Goal: Information Seeking & Learning: Learn about a topic

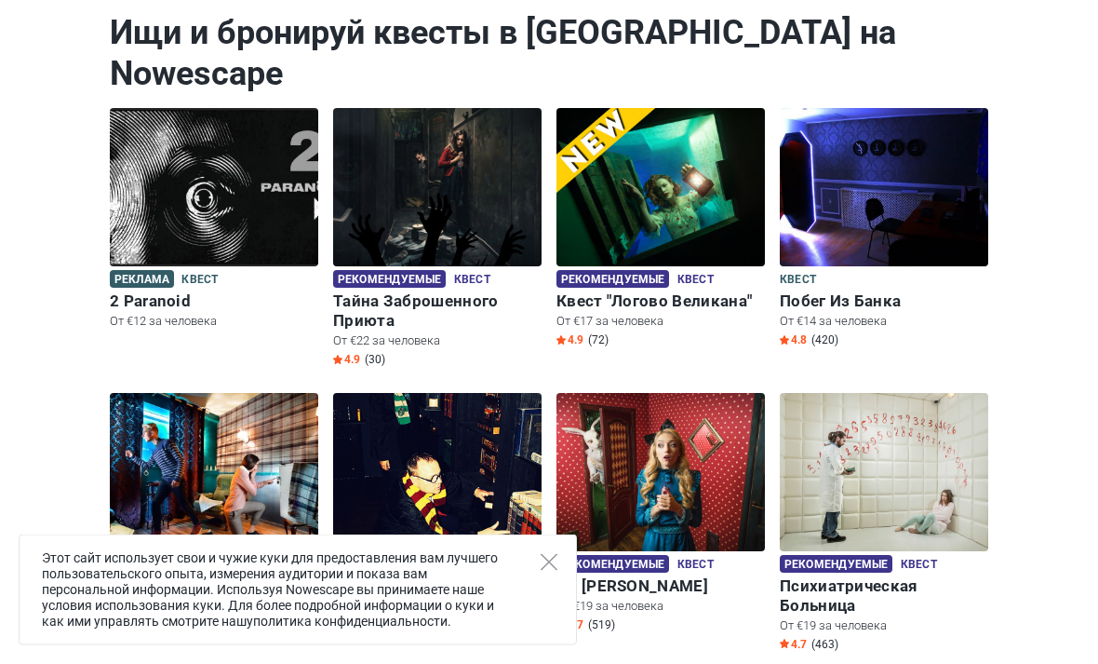
scroll to position [207, 0]
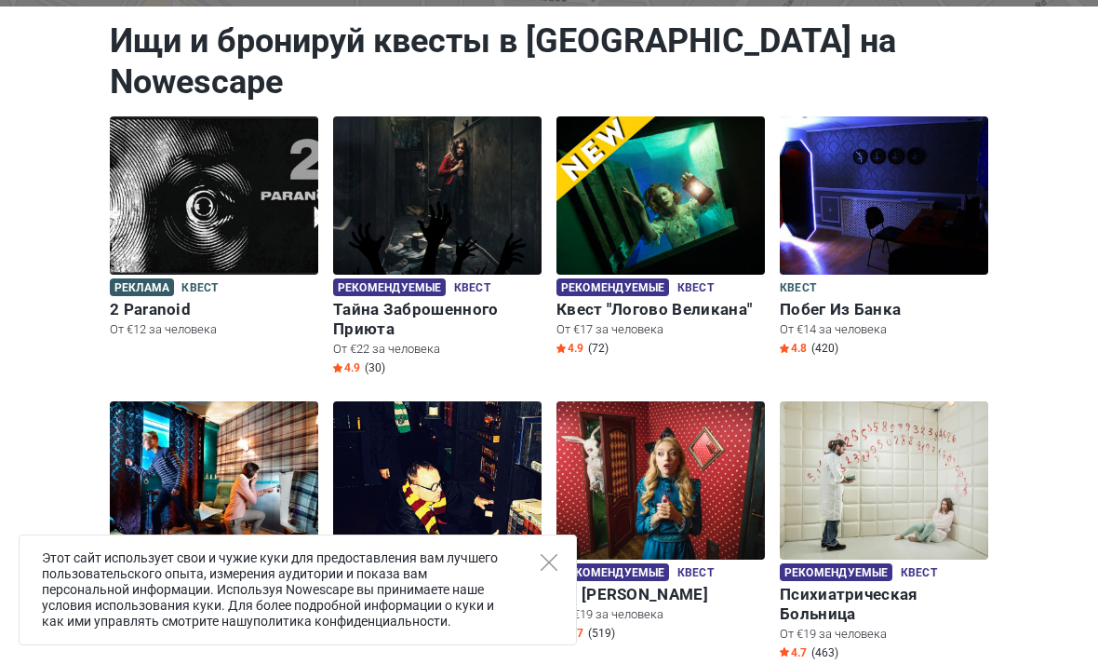
click at [126, 300] on h6 "2 Paranoid" at bounding box center [214, 310] width 209 height 20
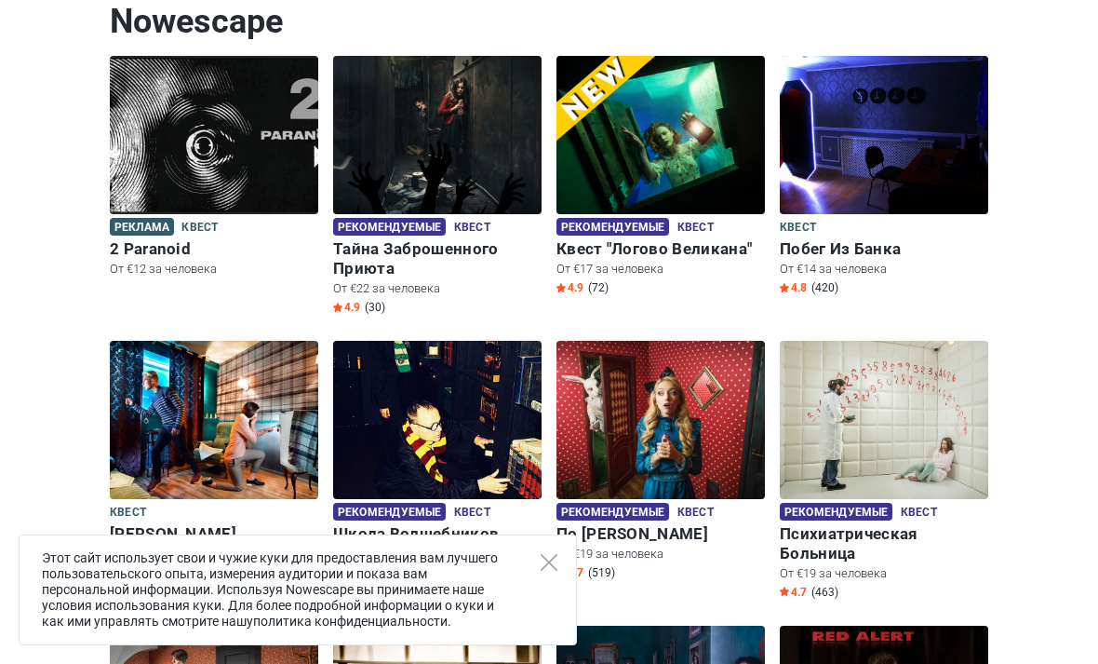
click at [373, 239] on h6 "Тайна Заброшенного Приюта" at bounding box center [437, 258] width 209 height 39
click at [900, 239] on h6 "Побег Из Банка" at bounding box center [884, 249] width 209 height 20
click at [974, 128] on img at bounding box center [884, 135] width 209 height 158
click at [708, 261] on p "От €17 за человека" at bounding box center [661, 269] width 209 height 17
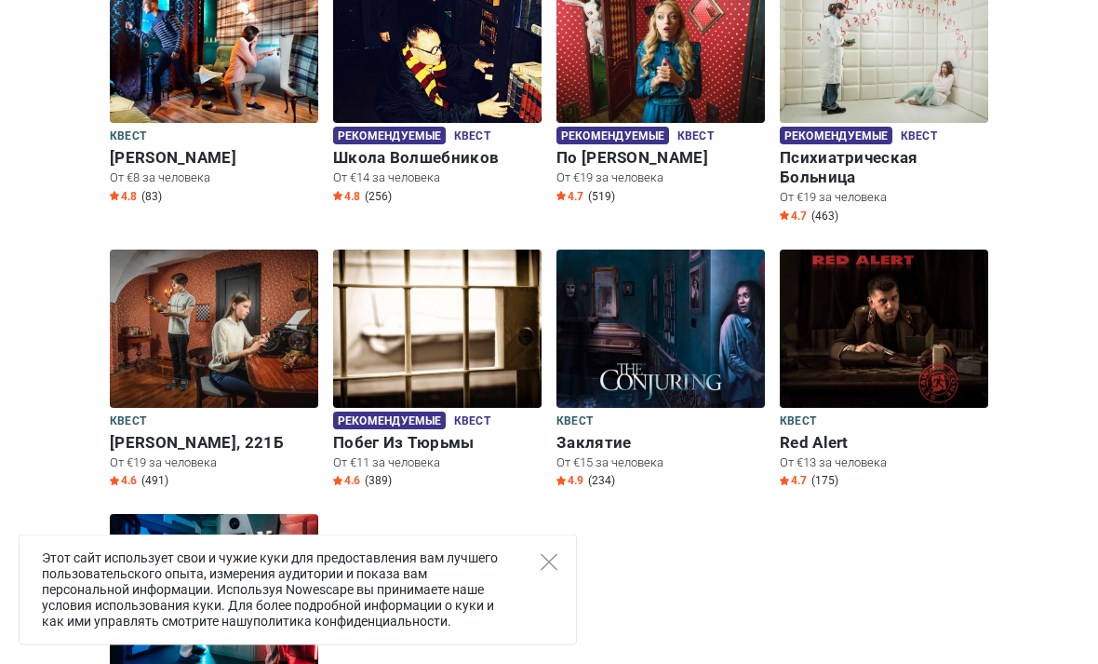
scroll to position [662, 0]
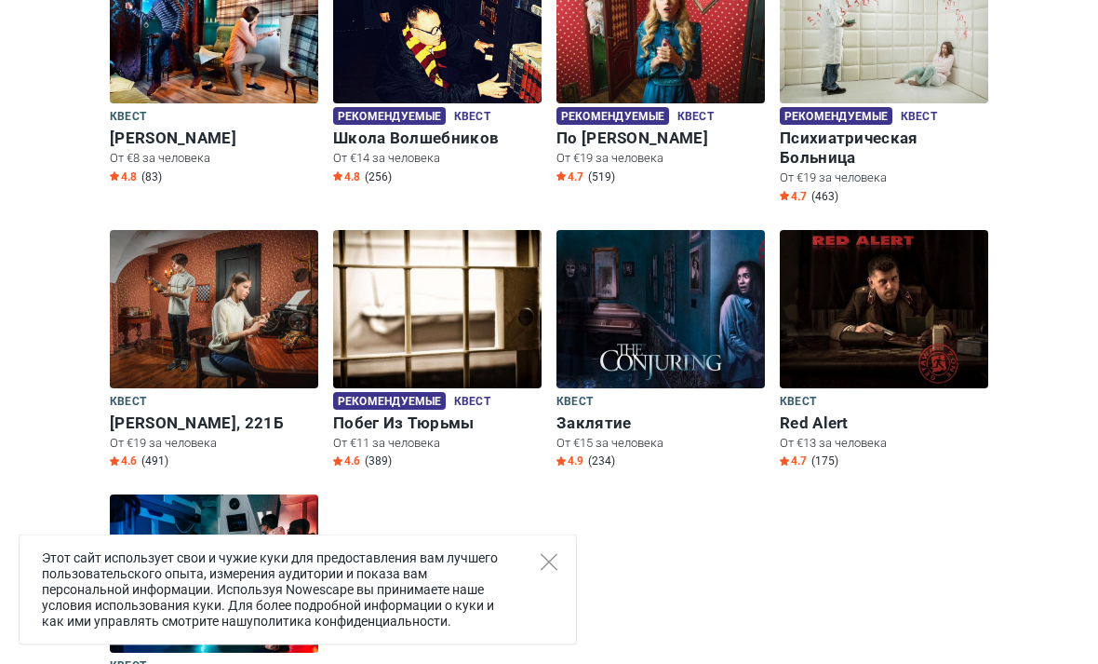
click at [626, 436] on p "От €15 за человека" at bounding box center [661, 444] width 209 height 17
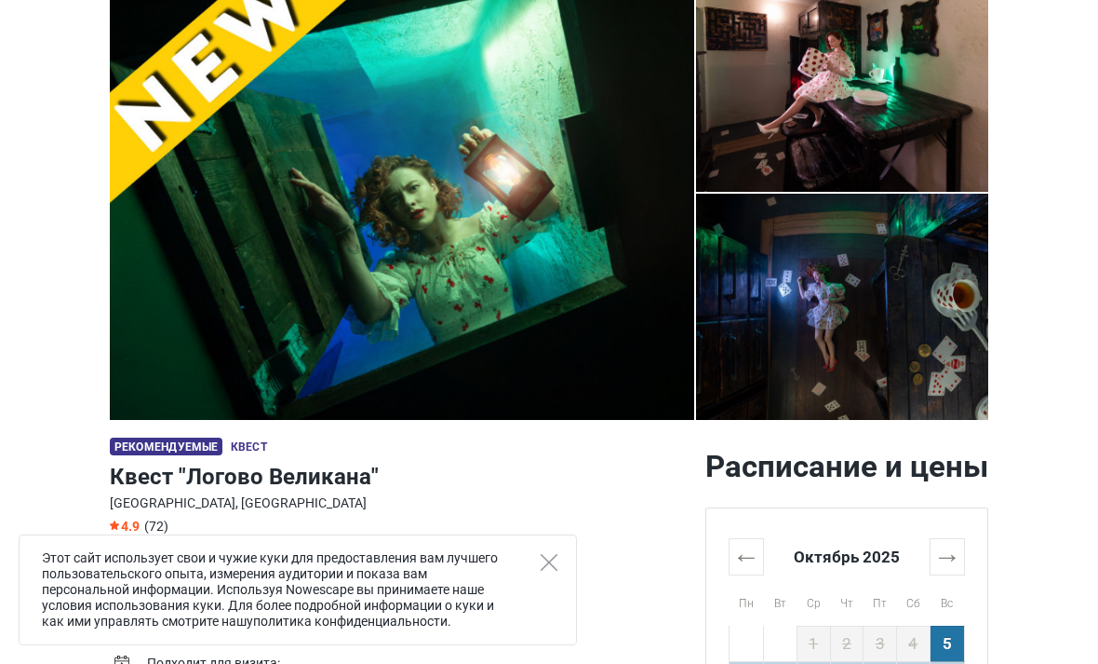
scroll to position [144, 0]
